Goal: Information Seeking & Learning: Learn about a topic

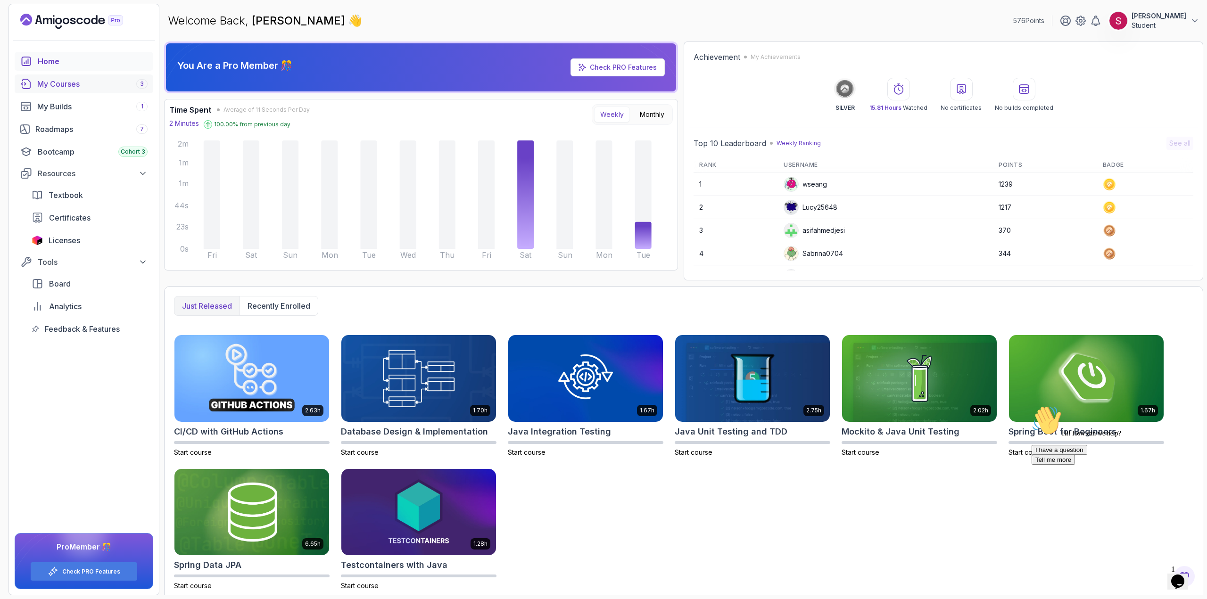
click at [68, 81] on div "My Courses 3" at bounding box center [92, 83] width 110 height 11
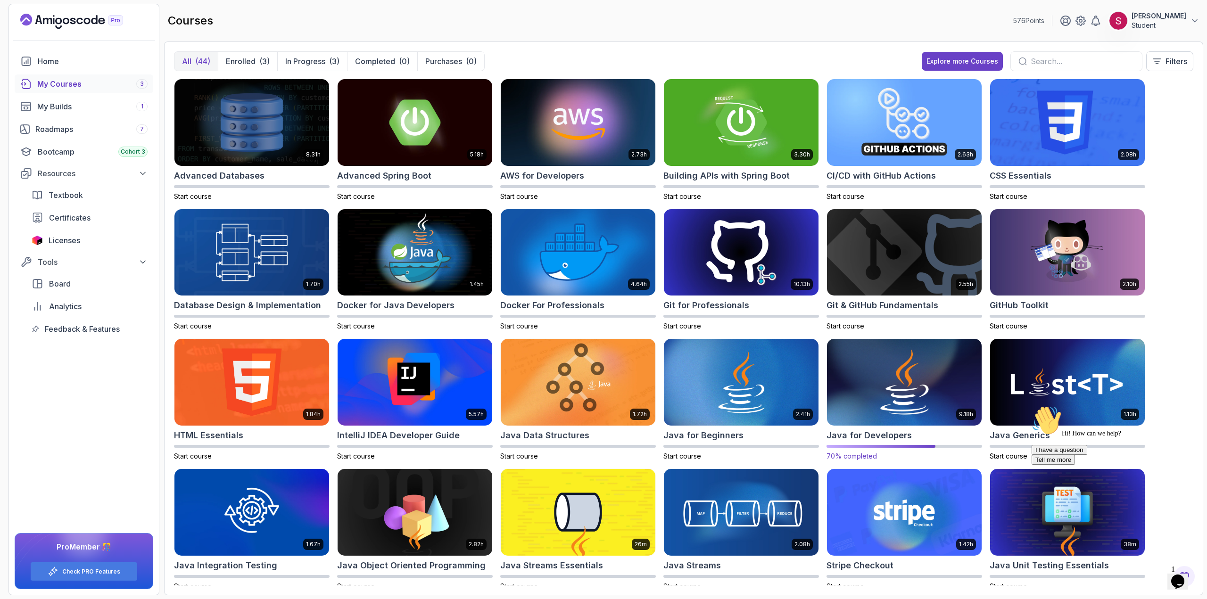
click at [930, 372] on img at bounding box center [904, 382] width 162 height 91
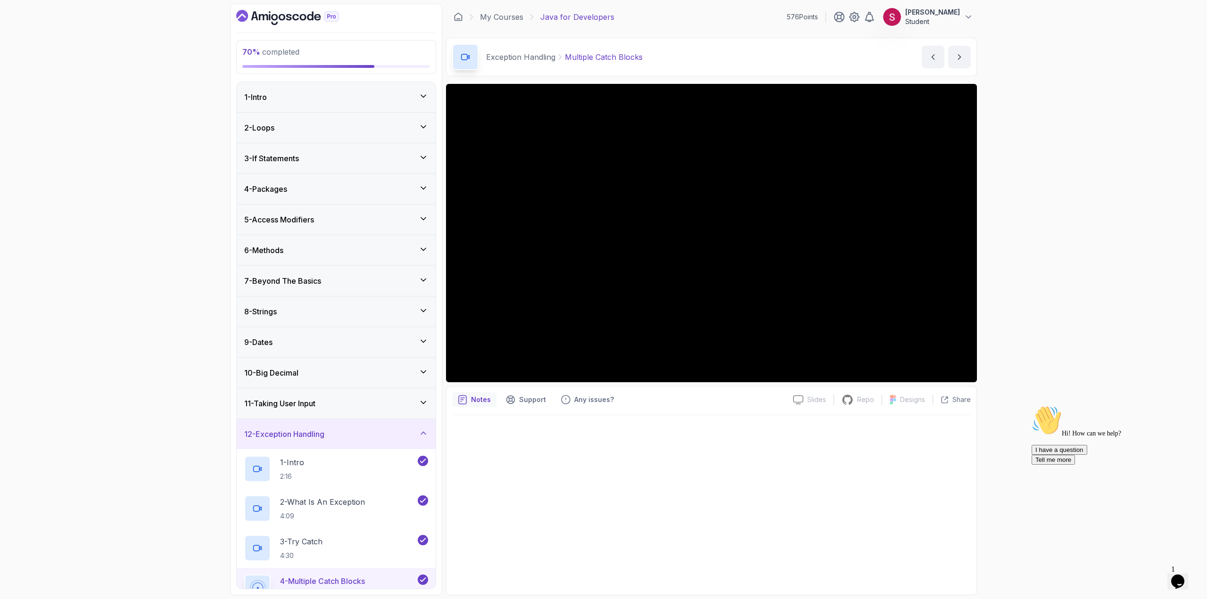
click at [360, 223] on div "5 - Access Modifiers" at bounding box center [336, 219] width 184 height 11
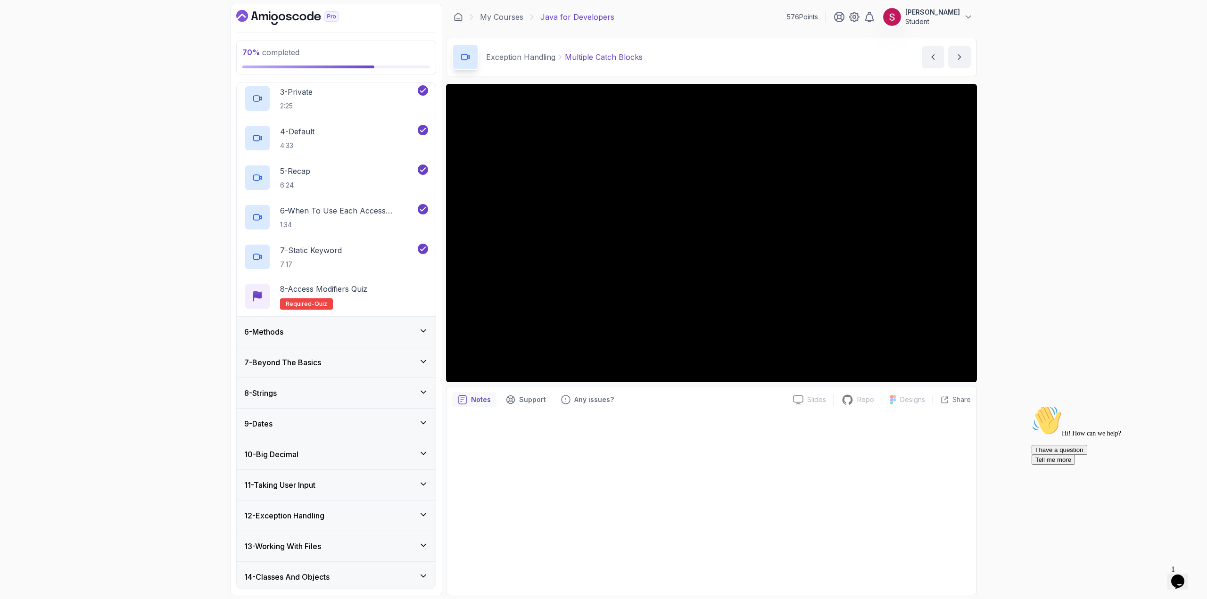
scroll to position [392, 0]
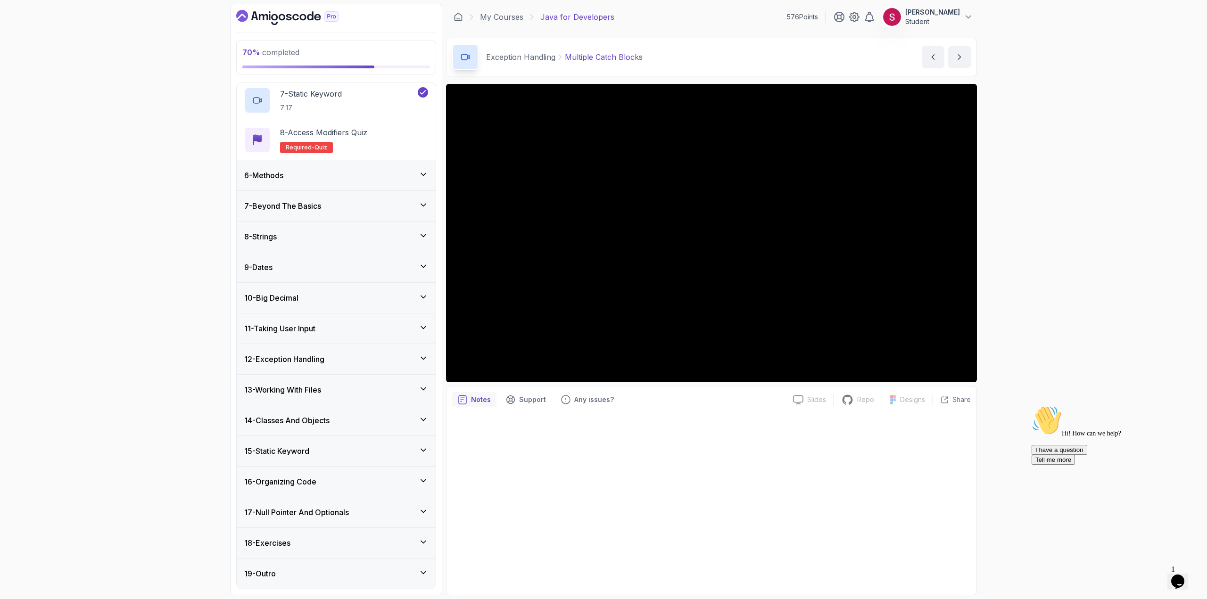
click at [367, 176] on div "6 - Methods" at bounding box center [336, 175] width 184 height 11
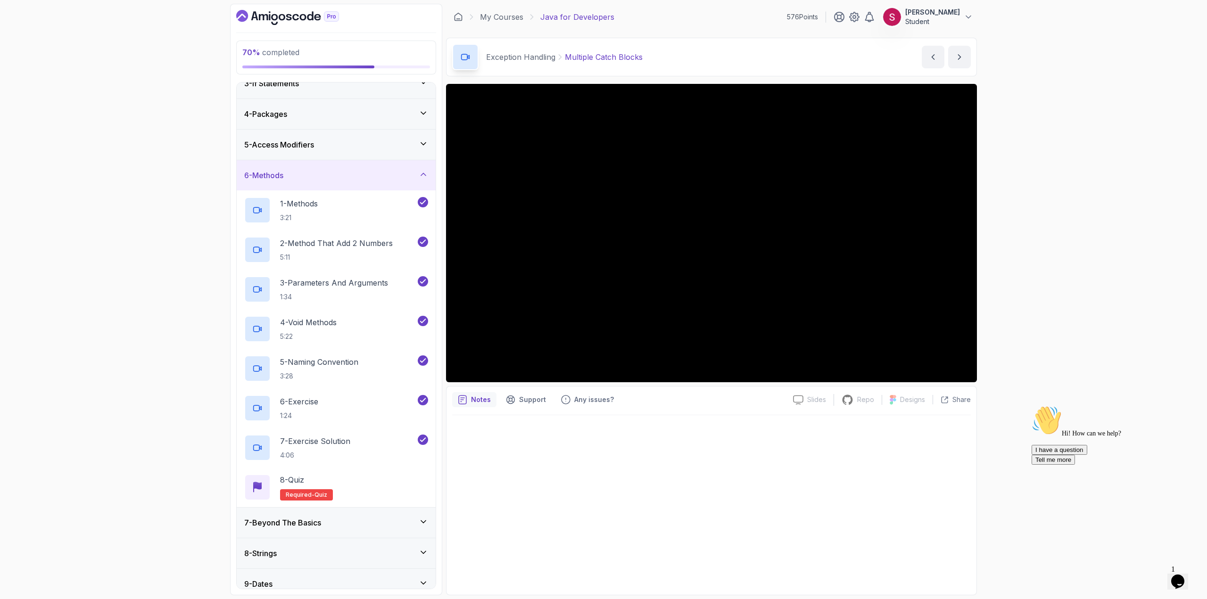
click at [367, 157] on div "5 - Access Modifiers" at bounding box center [336, 145] width 199 height 30
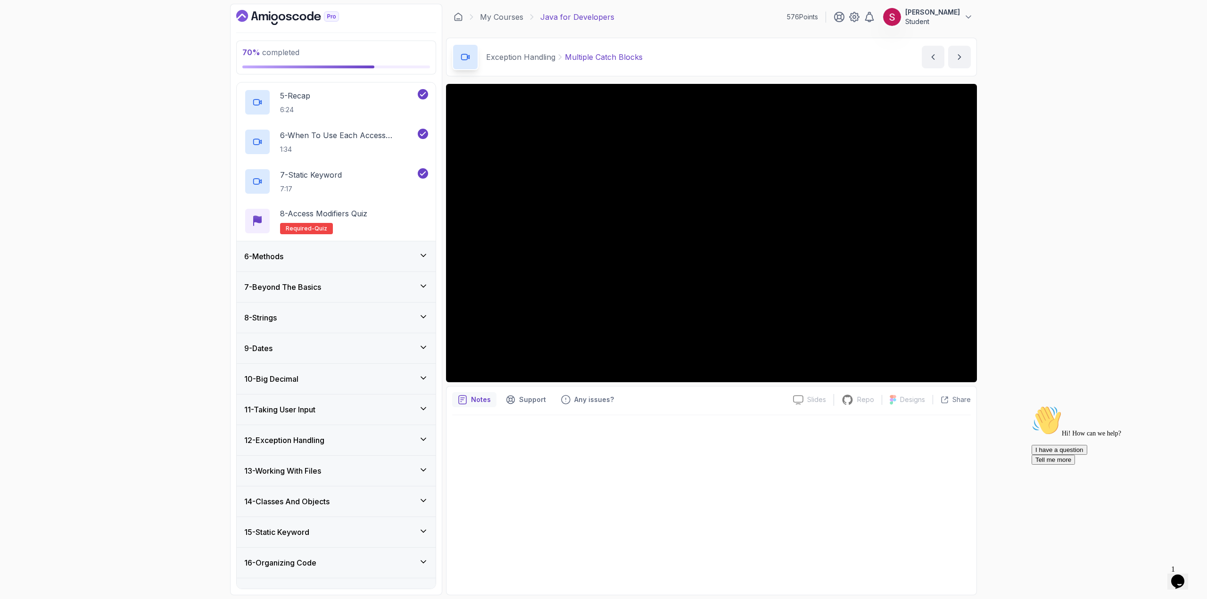
click at [326, 249] on div "6 - Methods" at bounding box center [336, 256] width 199 height 30
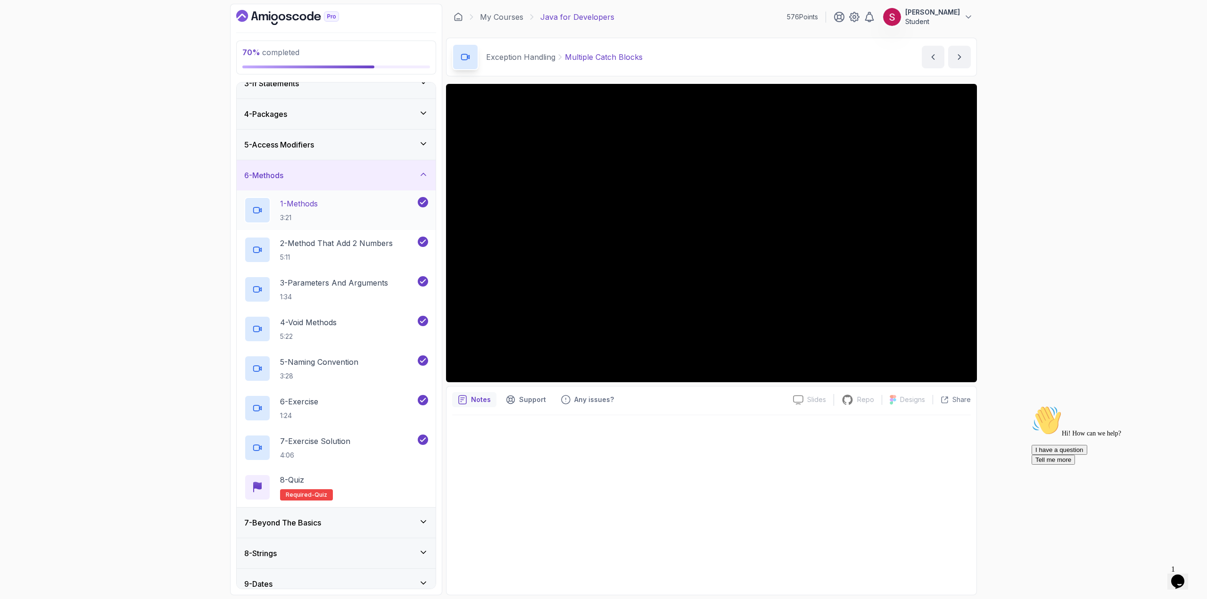
click at [326, 218] on div "1 - Methods 3:21" at bounding box center [330, 210] width 172 height 26
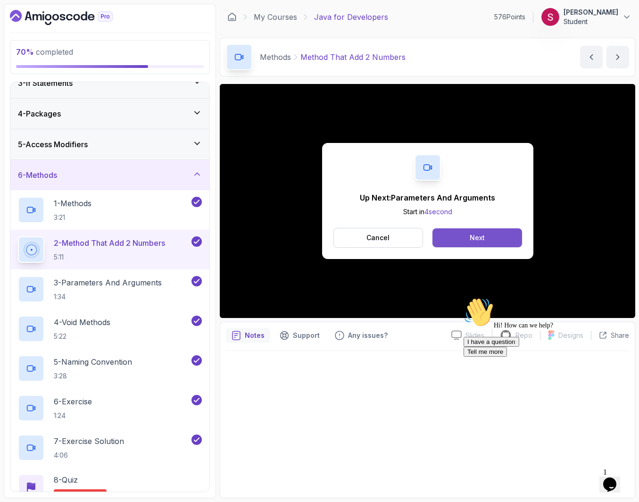
click at [455, 233] on button "Next" at bounding box center [476, 237] width 89 height 19
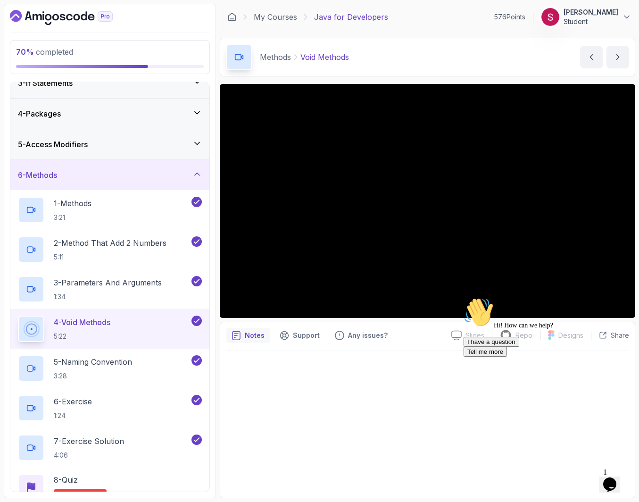
click at [616, 480] on icon "$i18n('chat', 'chat_widget')" at bounding box center [609, 484] width 13 height 14
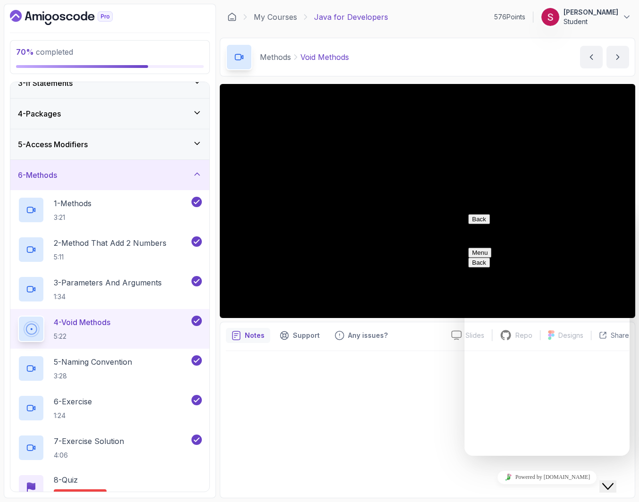
click at [382, 403] on div at bounding box center [427, 421] width 403 height 141
click at [480, 224] on button "Back" at bounding box center [479, 219] width 22 height 10
click at [463, 481] on div at bounding box center [427, 421] width 403 height 141
click at [558, 476] on link "Powered by [DOMAIN_NAME]" at bounding box center [547, 477] width 100 height 14
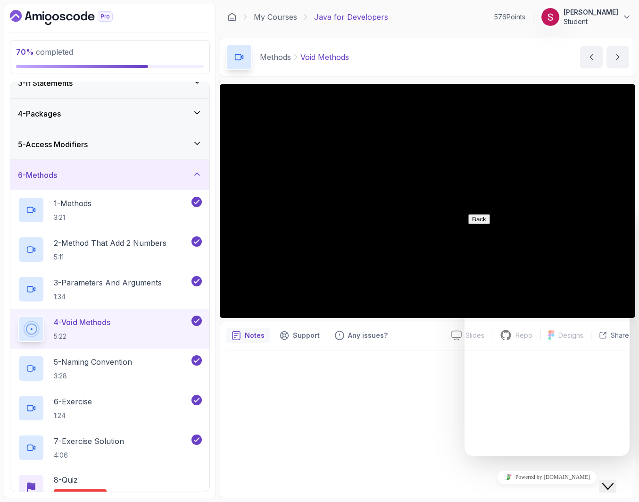
click at [613, 480] on icon "Close Chat This icon closes the chat window." at bounding box center [607, 485] width 11 height 11
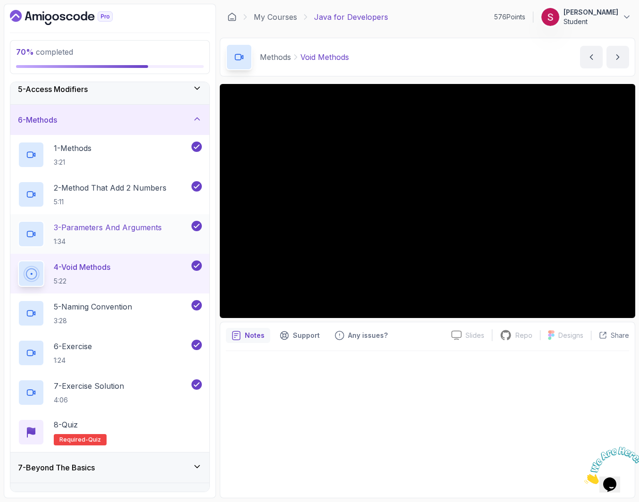
scroll to position [217, 0]
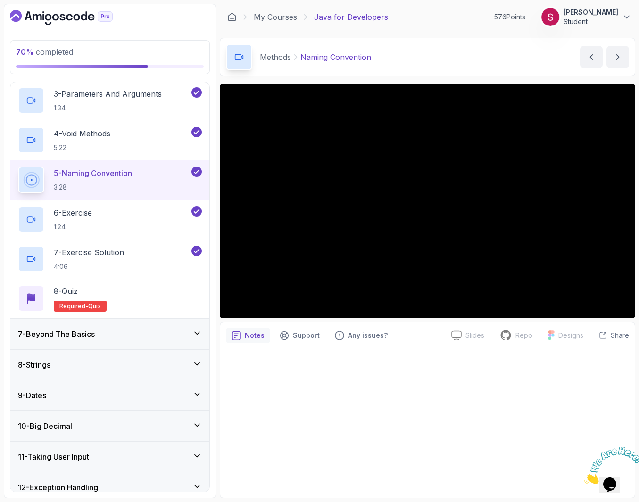
click at [141, 336] on div "7 - Beyond The Basics" at bounding box center [110, 333] width 184 height 11
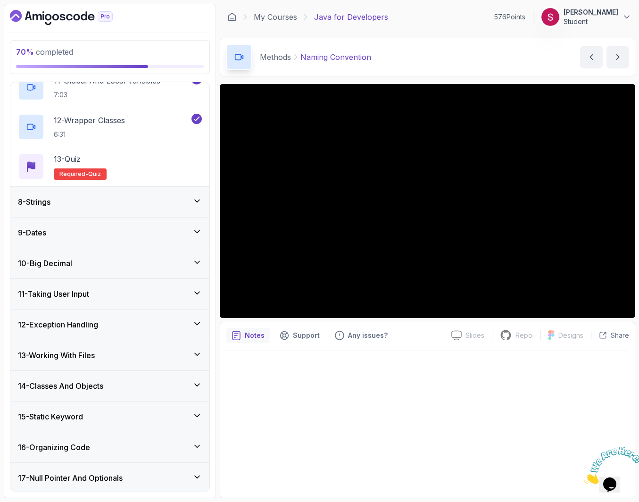
scroll to position [687, 0]
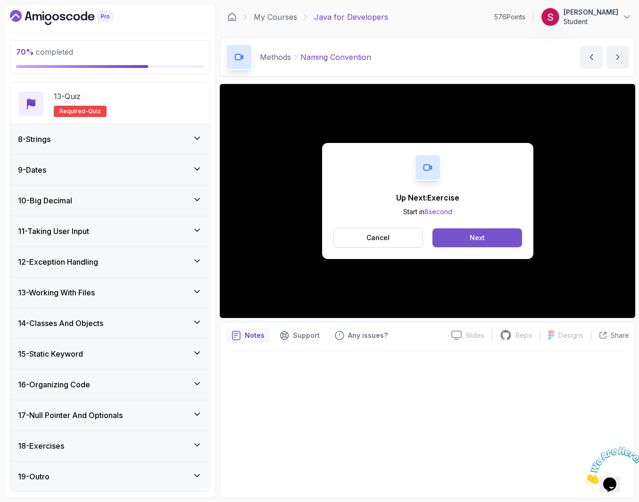
click at [467, 240] on button "Next" at bounding box center [476, 237] width 89 height 19
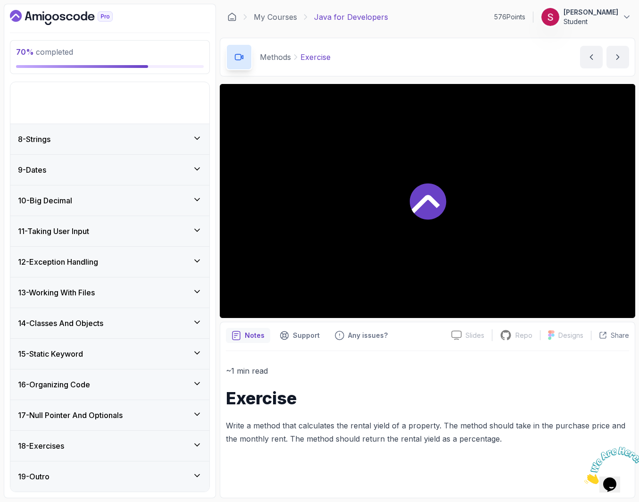
scroll to position [173, 0]
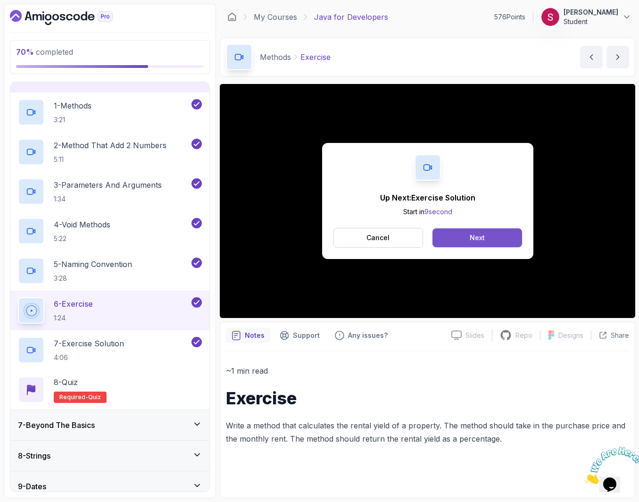
click at [489, 240] on button "Next" at bounding box center [476, 237] width 89 height 19
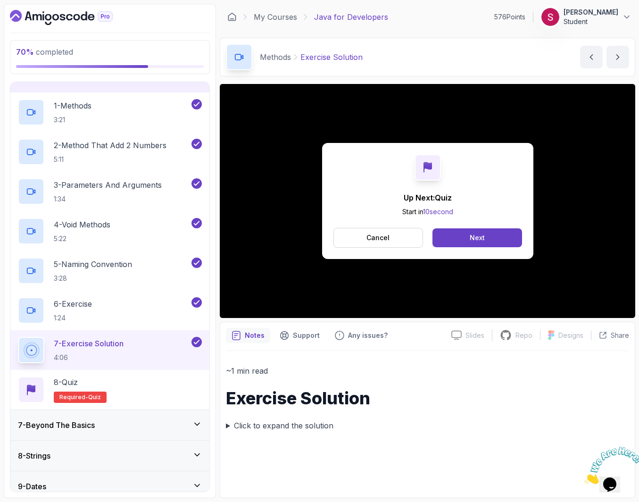
click at [508, 207] on div "Up Next: Quiz Start in 10 second Cancel Next" at bounding box center [427, 201] width 211 height 116
click at [372, 239] on p "Cancel" at bounding box center [377, 237] width 23 height 9
